Goal: Communication & Community: Answer question/provide support

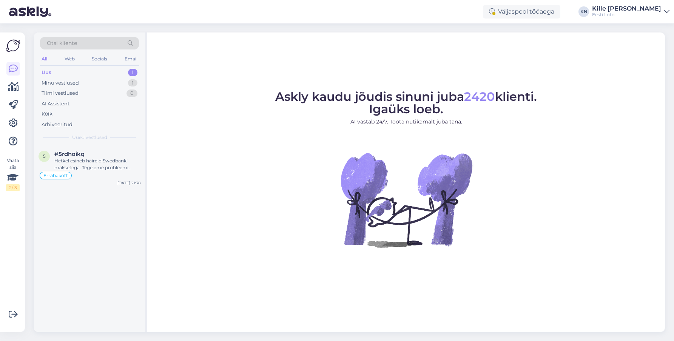
click at [75, 77] on div "Uus 1" at bounding box center [89, 72] width 99 height 11
click at [103, 171] on div "E-rahakott" at bounding box center [90, 175] width 102 height 9
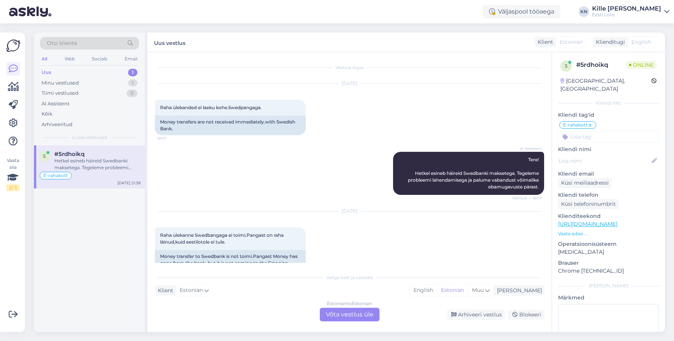
scroll to position [2529, 0]
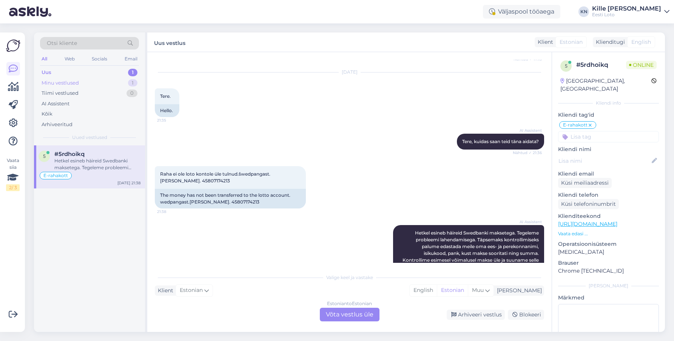
click at [80, 82] on div "Minu vestlused 1" at bounding box center [89, 83] width 99 height 11
click at [89, 167] on div "Üldist riket lemmikpilet kasutamisel hetkel ei esine. Kas saate mingisuguse vea…" at bounding box center [97, 164] width 86 height 14
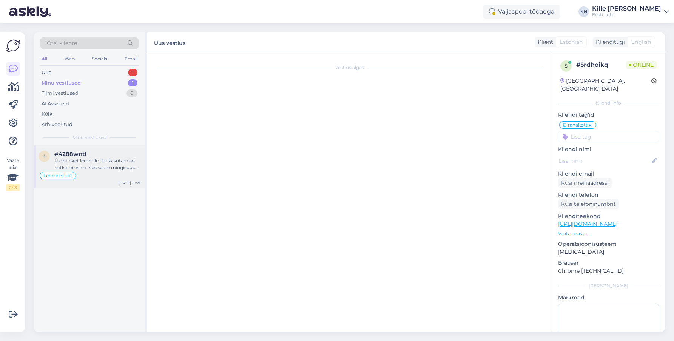
scroll to position [36, 0]
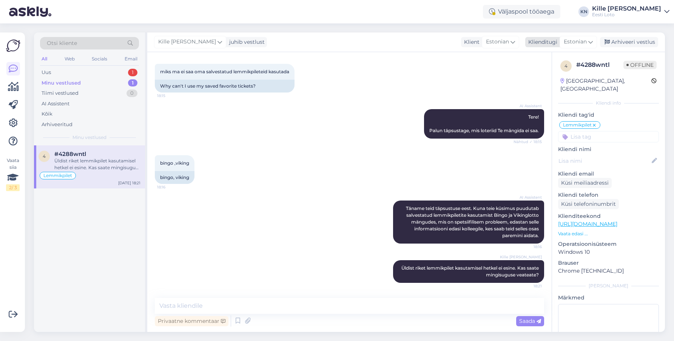
drag, startPoint x: 632, startPoint y: 42, endPoint x: 609, endPoint y: 43, distance: 22.7
click at [632, 42] on div "Arhiveeri vestlus" at bounding box center [629, 42] width 58 height 10
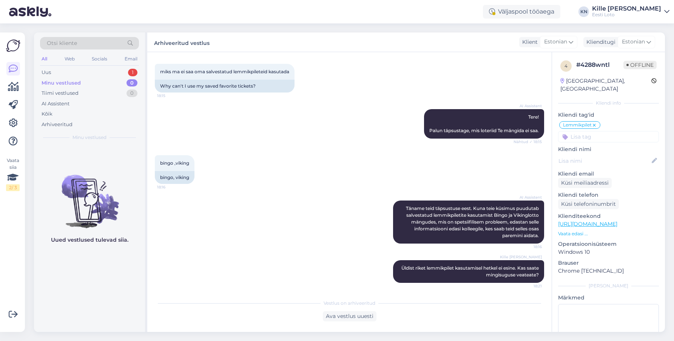
click at [66, 66] on div "Otsi kliente All Web Socials Email Uus 1 Minu vestlused 0 Tiimi vestlused 0 AI …" at bounding box center [89, 88] width 111 height 113
click at [67, 69] on div "Uus 1" at bounding box center [89, 72] width 99 height 11
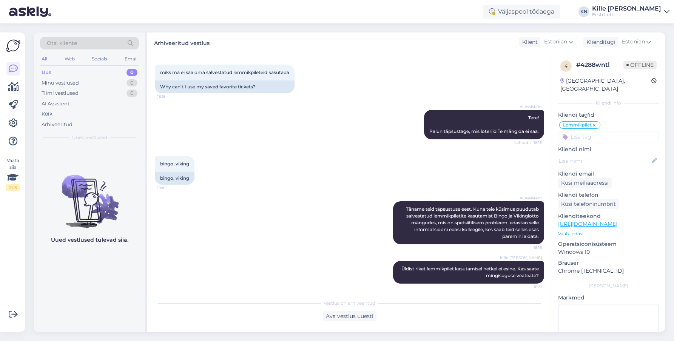
click at [85, 76] on div "Uus 0" at bounding box center [89, 72] width 99 height 11
click at [65, 117] on div "Kõik" at bounding box center [89, 114] width 99 height 11
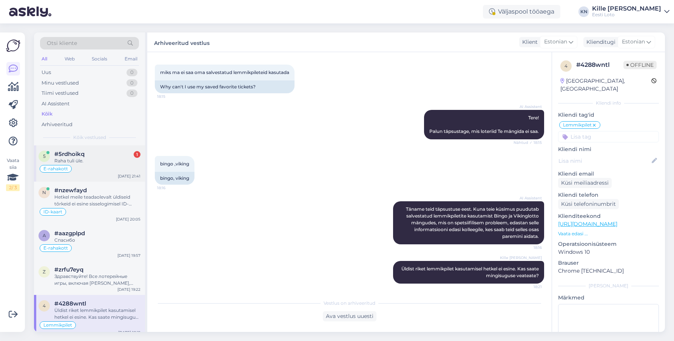
click at [118, 153] on div "#5rdhoikq 1" at bounding box center [97, 154] width 86 height 7
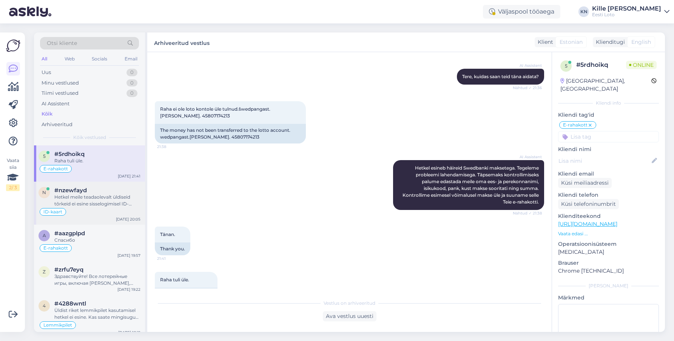
click at [111, 189] on div "#nzewfayd" at bounding box center [97, 190] width 86 height 7
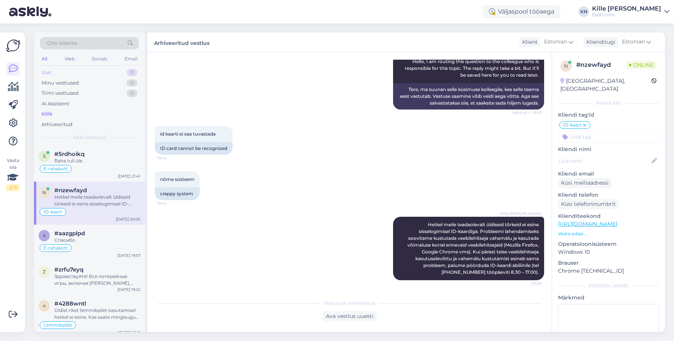
drag, startPoint x: 60, startPoint y: 77, endPoint x: 61, endPoint y: 69, distance: 7.6
click at [60, 77] on div "Uus 0" at bounding box center [89, 72] width 99 height 11
